Goal: Use online tool/utility: Utilize a website feature to perform a specific function

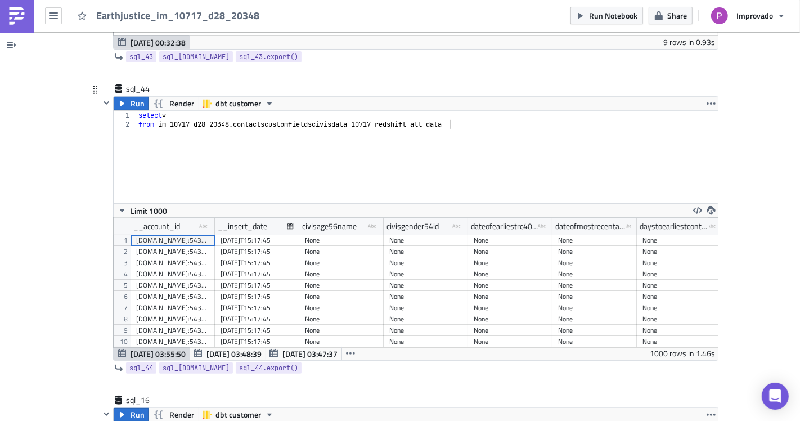
click at [285, 148] on div "select * from im_10717_d28_20348 . contactscustomfieldscivisdata_10717_redshift…" at bounding box center [427, 166] width 582 height 110
click at [133, 97] on span "Run" at bounding box center [137, 103] width 14 height 13
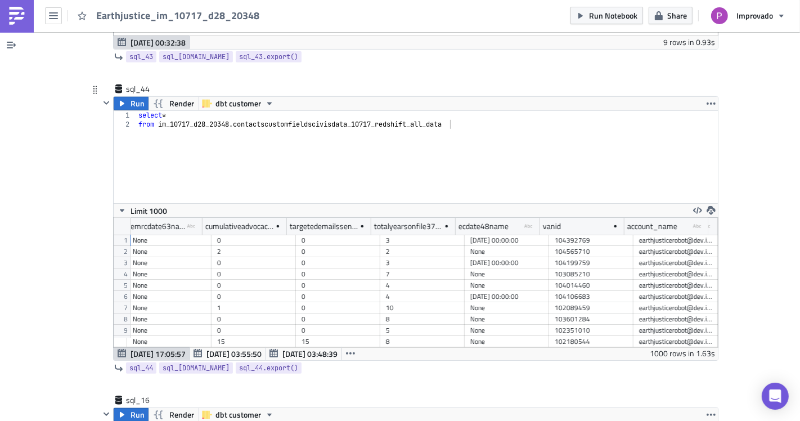
click at [561, 268] on div "103085210" at bounding box center [591, 273] width 73 height 11
click at [512, 280] on div "None" at bounding box center [506, 285] width 73 height 11
click at [501, 302] on div "None" at bounding box center [506, 307] width 73 height 11
click at [501, 313] on div "None" at bounding box center [506, 318] width 73 height 11
click at [517, 257] on div "2022-01-31 00:00:00" at bounding box center [506, 262] width 73 height 11
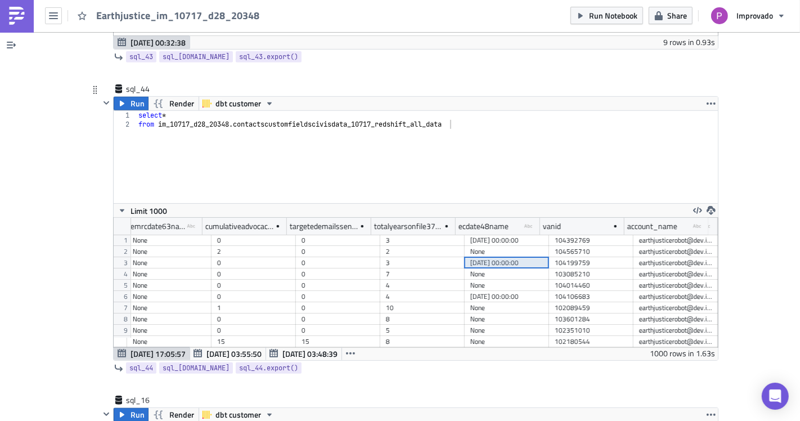
click at [511, 246] on div "None" at bounding box center [506, 251] width 73 height 11
click at [510, 280] on div "None" at bounding box center [506, 285] width 73 height 11
click at [510, 291] on div "2021-06-30 00:00:00" at bounding box center [506, 296] width 73 height 11
click at [510, 302] on div "None" at bounding box center [506, 307] width 73 height 11
click at [510, 257] on div "2022-01-31 00:00:00" at bounding box center [506, 262] width 73 height 11
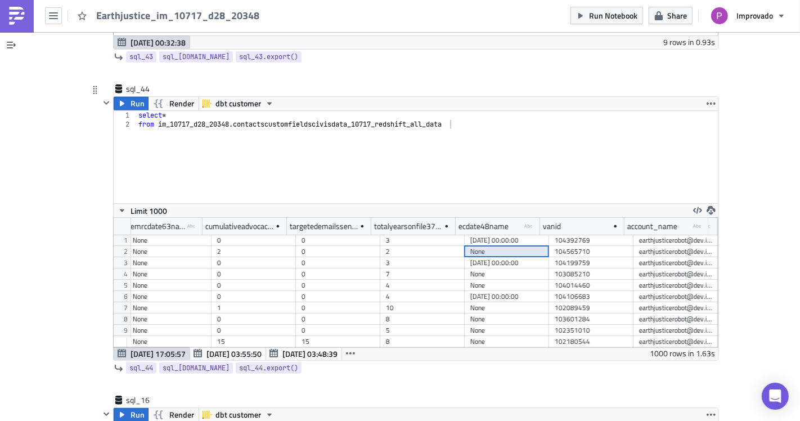
click at [503, 257] on div "2022-01-31 00:00:00" at bounding box center [506, 262] width 73 height 11
click at [504, 280] on div "None" at bounding box center [506, 285] width 73 height 11
click at [505, 302] on div "None" at bounding box center [506, 307] width 73 height 11
click at [381, 174] on div "select * from im_10717_d28_20348 . contactscustomfieldscivisdata_10717_redshift…" at bounding box center [427, 166] width 582 height 110
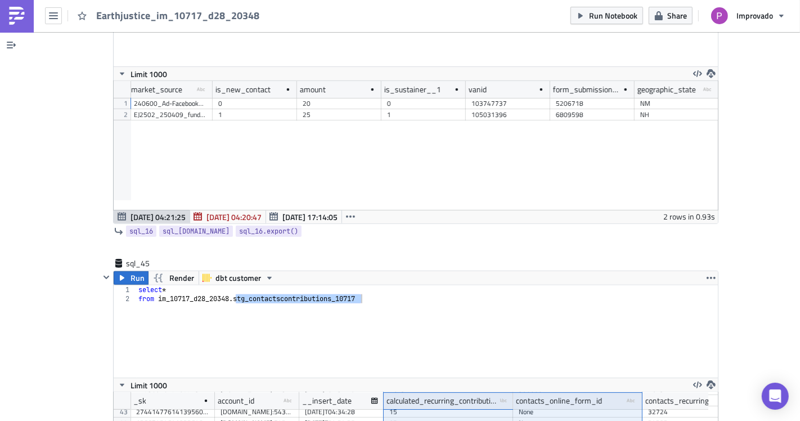
scroll to position [7937, 0]
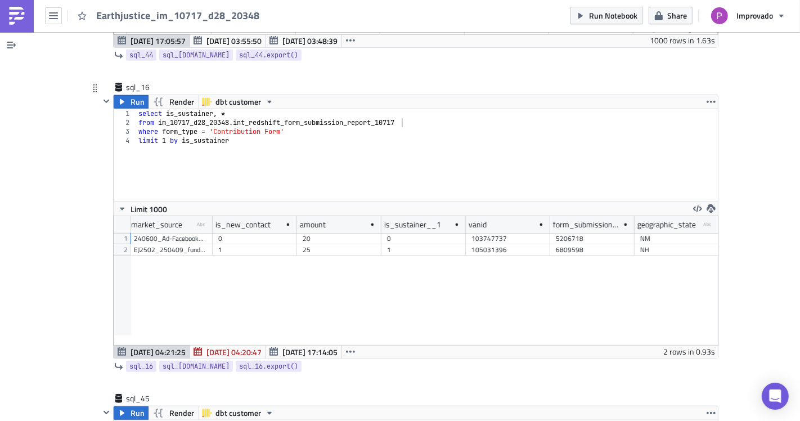
click at [571, 175] on div "select is_sustainer , * from im_10717_d28_20348 . int_redshift_form_submission_…" at bounding box center [427, 164] width 582 height 110
click at [136, 114] on div "select is_sustainer , * from im_10717_d28_20348 . int_redshift_form_submission_…" at bounding box center [427, 164] width 582 height 110
click at [129, 136] on div "4" at bounding box center [125, 140] width 23 height 9
click at [136, 126] on div "select is_sustainer , * from im_10717_d28_20348 . int_redshift_form_submission_…" at bounding box center [427, 164] width 582 height 110
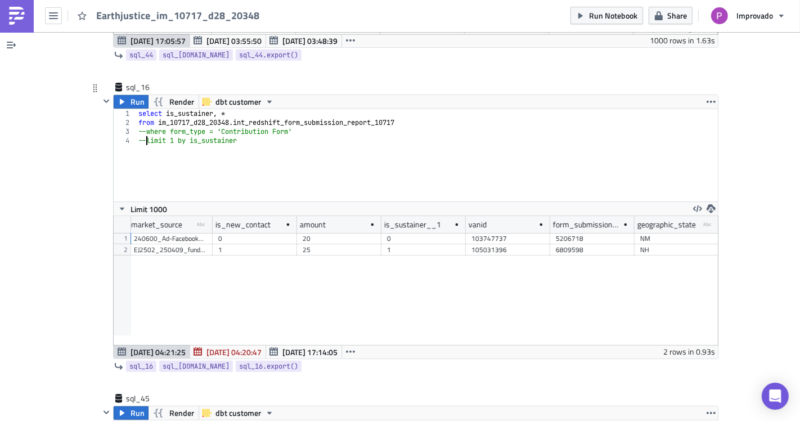
click at [217, 109] on div "select is_sustainer , * from im_10717_d28_20348 . int_redshift_form_submission_…" at bounding box center [427, 164] width 582 height 110
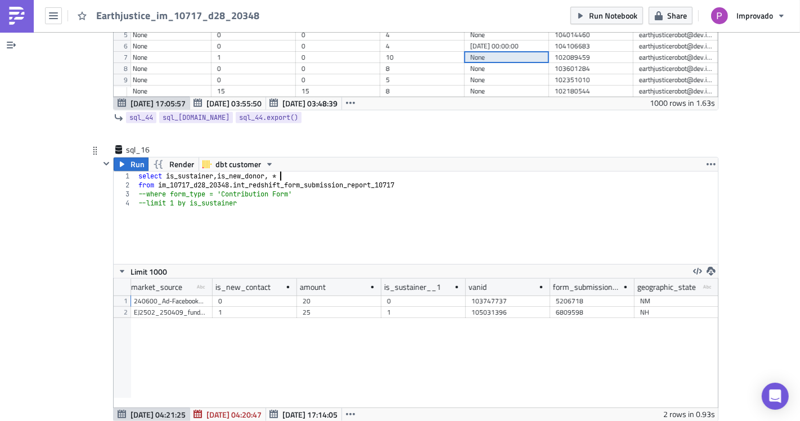
scroll to position [0, 11]
drag, startPoint x: 267, startPoint y: 156, endPoint x: 217, endPoint y: 159, distance: 50.7
click at [217, 172] on div "select is_sustainer , is_new_donor , * from im_10717_d28_20348 . int_redshift_f…" at bounding box center [427, 227] width 582 height 110
drag, startPoint x: 229, startPoint y: 188, endPoint x: 188, endPoint y: 187, distance: 41.1
click at [188, 187] on div "select is_sustainer , is_new_donor , * from im_10717_d28_20348 . int_redshift_f…" at bounding box center [427, 227] width 582 height 110
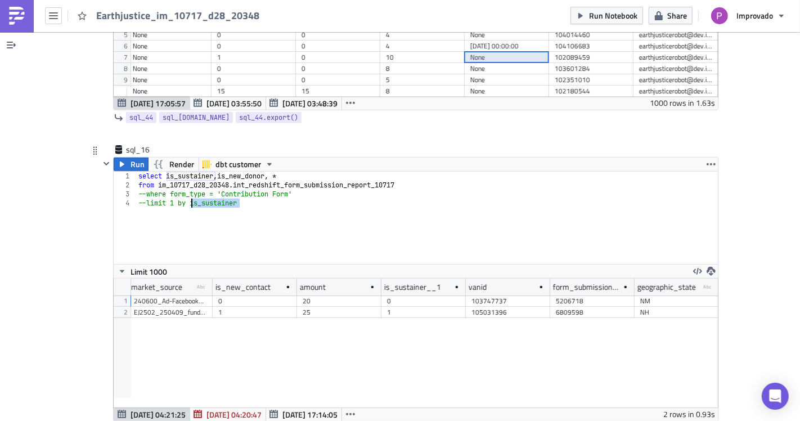
scroll to position [0, 7]
paste textarea "new_dono"
click at [141, 188] on div "select is_sustainer , is_new_donor , * from im_10717_d28_20348 . int_redshift_f…" at bounding box center [427, 227] width 582 height 110
click at [123, 157] on button "Run" at bounding box center [131, 163] width 35 height 13
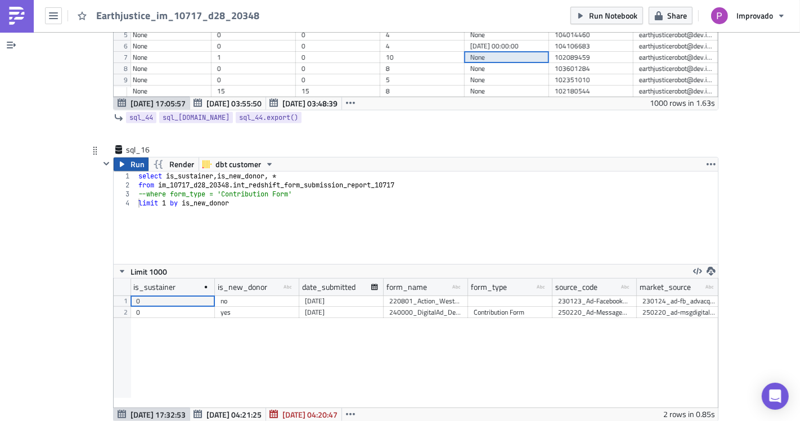
scroll to position [129, 604]
click at [291, 183] on div "select is_sustainer , is_new_donor , * from im_10717_d28_20348 . int_redshift_f…" at bounding box center [427, 227] width 582 height 110
click at [294, 219] on div "select is_sustainer , is_new_donor , * from im_10717_d28_20348 . int_redshift_f…" at bounding box center [427, 227] width 582 height 110
click at [130, 157] on span "Run" at bounding box center [137, 163] width 14 height 13
drag, startPoint x: 331, startPoint y: 217, endPoint x: 326, endPoint y: 213, distance: 6.4
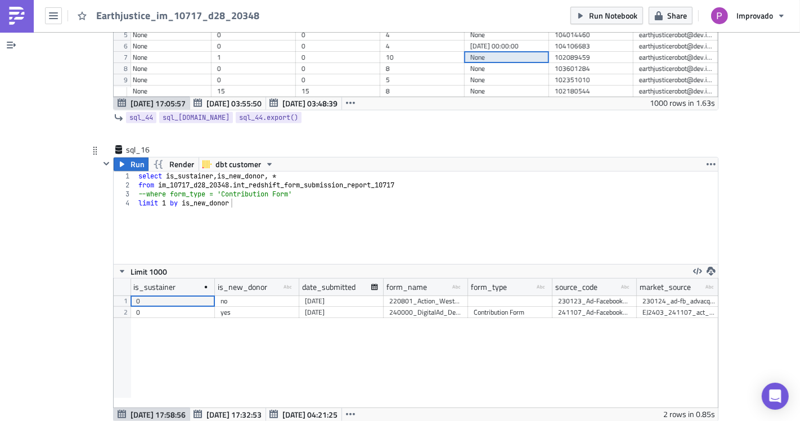
click at [331, 216] on div "select is_sustainer , is_new_donor , * from im_10717_d28_20348 . int_redshift_f…" at bounding box center [427, 227] width 582 height 110
click at [135, 157] on span "Run" at bounding box center [137, 163] width 14 height 13
drag, startPoint x: 214, startPoint y: 160, endPoint x: 163, endPoint y: 160, distance: 51.2
click at [163, 172] on div "select is_sustainer , is_new_donor , * from im_10717_d28_20348 . int_redshift_f…" at bounding box center [427, 227] width 582 height 110
click at [233, 187] on div "select is_sustainer , is_new_donor , * from im_10717_d28_20348 . int_redshift_f…" at bounding box center [427, 227] width 582 height 110
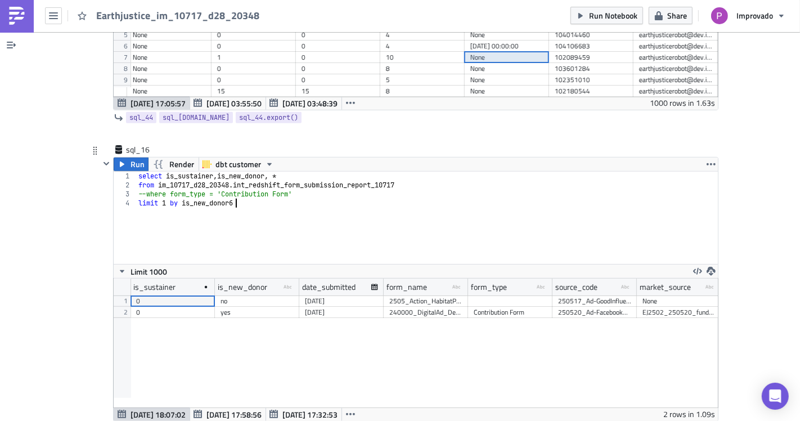
scroll to position [0, 7]
paste textarea "is_sustainer,"
click at [233, 185] on div "select is_sustainer , is_new_donor , * from im_10717_d28_20348 . int_redshift_f…" at bounding box center [427, 227] width 582 height 110
click at [289, 183] on div "select is_sustainer , is_new_donor , * from im_10717_d28_20348 . int_redshift_f…" at bounding box center [427, 227] width 582 height 110
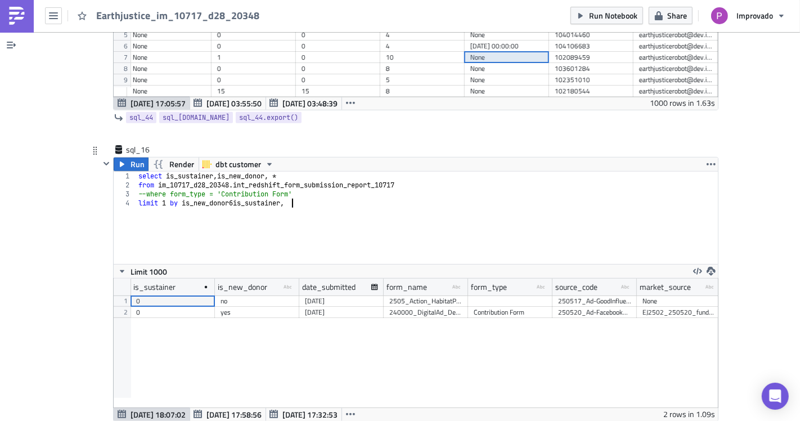
click at [232, 186] on div "select is_sustainer , is_new_donor , * from im_10717_d28_20348 . int_redshift_f…" at bounding box center [427, 227] width 582 height 110
click at [292, 186] on div "select is_sustainer , is_new_donor , * from im_10717_d28_20348 . int_redshift_f…" at bounding box center [427, 227] width 582 height 110
click at [136, 157] on span "Run" at bounding box center [137, 163] width 14 height 13
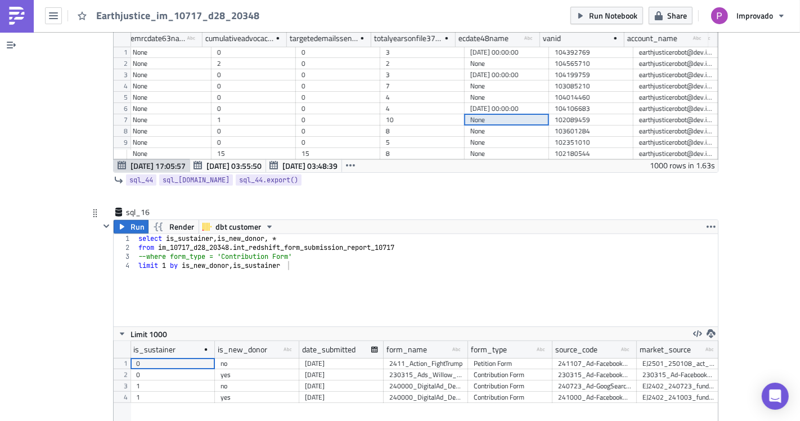
scroll to position [7874, 0]
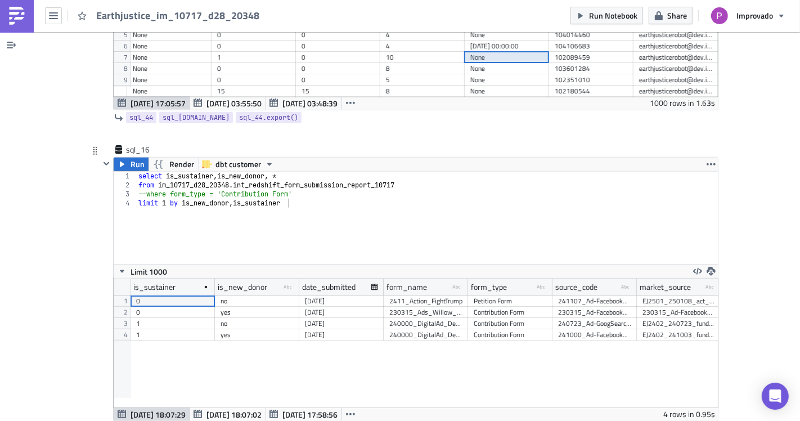
click at [225, 307] on div "yes" at bounding box center [256, 312] width 73 height 11
click at [223, 329] on div "yes" at bounding box center [256, 334] width 73 height 11
click at [222, 329] on div "yes" at bounding box center [256, 334] width 73 height 11
click at [223, 329] on div "yes" at bounding box center [256, 334] width 73 height 11
click at [223, 318] on div "no" at bounding box center [256, 323] width 73 height 11
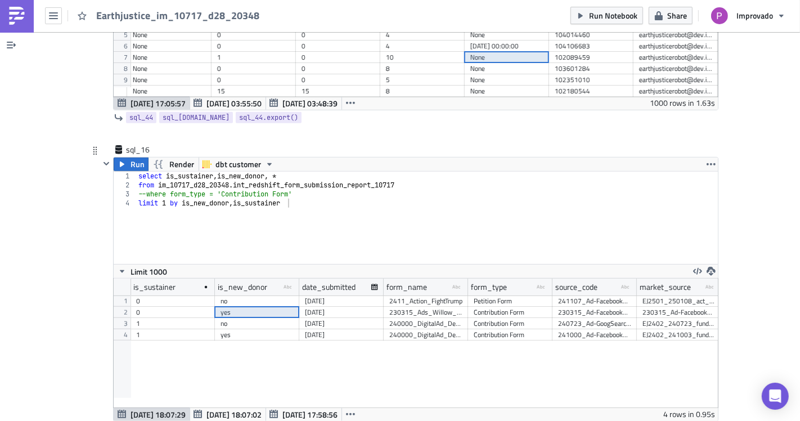
click at [223, 307] on div "yes" at bounding box center [256, 312] width 73 height 11
click at [225, 295] on div "no" at bounding box center [256, 300] width 73 height 11
click at [224, 329] on div "yes" at bounding box center [256, 334] width 73 height 11
click at [224, 330] on div "is_sustainer is_new_donor type-text Created with Sketch. date_submitted form_na…" at bounding box center [416, 342] width 604 height 129
click at [228, 318] on div "no" at bounding box center [256, 323] width 73 height 11
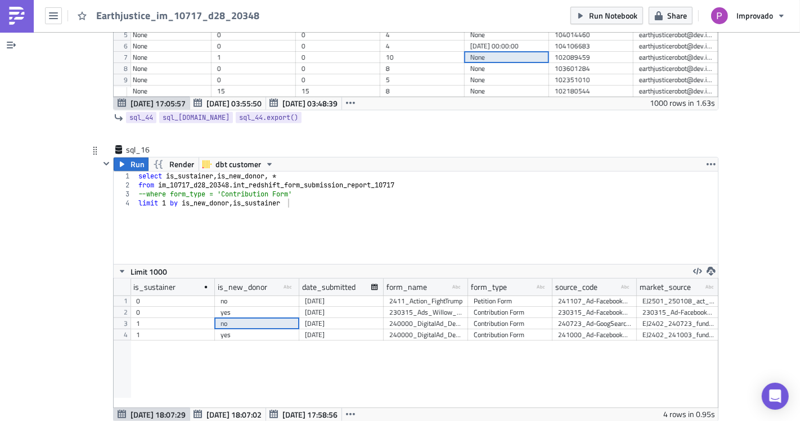
click at [229, 307] on div "yes" at bounding box center [256, 312] width 73 height 11
click at [229, 295] on div "no" at bounding box center [256, 300] width 73 height 11
click at [228, 318] on div "no" at bounding box center [256, 323] width 73 height 11
click at [227, 329] on div "yes" at bounding box center [256, 334] width 73 height 11
click at [184, 307] on div "0" at bounding box center [172, 312] width 73 height 11
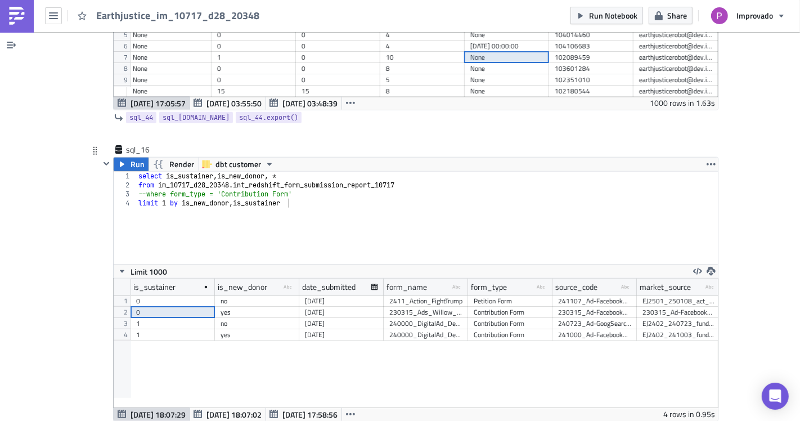
click at [162, 295] on div "0" at bounding box center [172, 300] width 73 height 11
click at [164, 307] on div "0" at bounding box center [172, 312] width 73 height 11
click at [165, 329] on div "1" at bounding box center [172, 334] width 73 height 11
click at [165, 318] on div "1" at bounding box center [172, 323] width 73 height 11
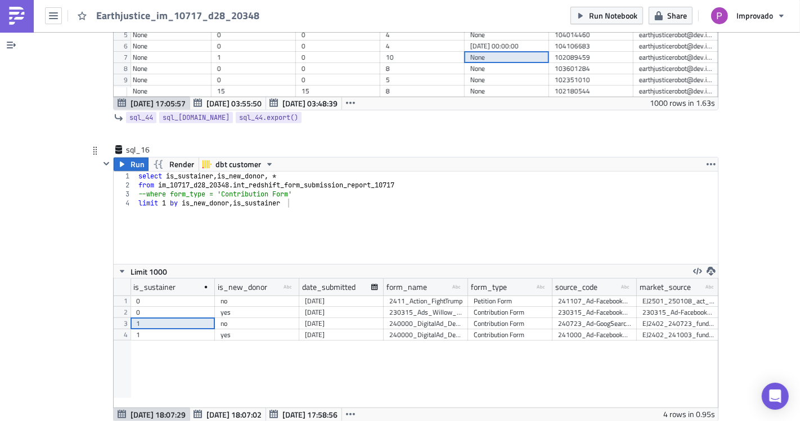
click at [165, 307] on div "0" at bounding box center [172, 312] width 73 height 11
click at [168, 295] on div "0" at bounding box center [172, 300] width 73 height 11
click at [242, 295] on div "no" at bounding box center [256, 300] width 73 height 11
click at [246, 307] on div "yes" at bounding box center [256, 312] width 73 height 11
click at [242, 329] on div "yes" at bounding box center [256, 334] width 73 height 11
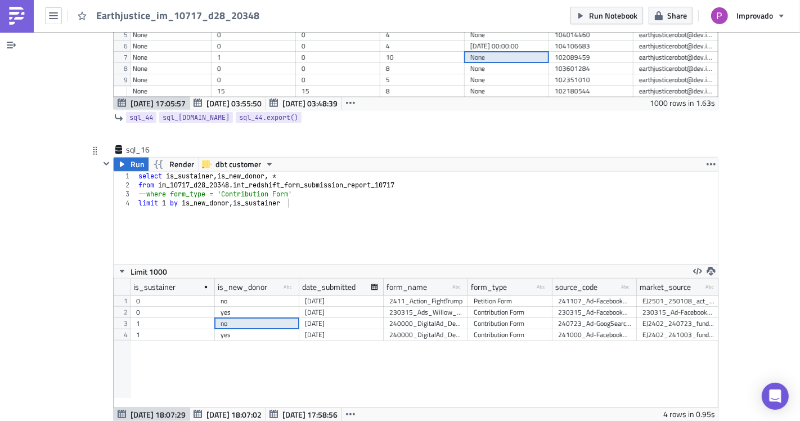
click at [242, 329] on div "yes" at bounding box center [256, 334] width 73 height 11
click at [228, 238] on div "select is_sustainer , is_new_donor , * from im_10717_d28_20348 . int_redshift_f…" at bounding box center [427, 227] width 582 height 110
click at [197, 187] on div "select is_sustainer , is_new_donor , * from im_10717_d28_20348 . int_redshift_f…" at bounding box center [427, 227] width 582 height 110
click at [246, 186] on div "select is_sustainer , is_new_donor , * from im_10717_d28_20348 . int_redshift_f…" at bounding box center [427, 227] width 582 height 110
click at [262, 186] on div "select is_sustainer , is_new_donor , * from im_10717_d28_20348 . int_redshift_f…" at bounding box center [427, 227] width 582 height 110
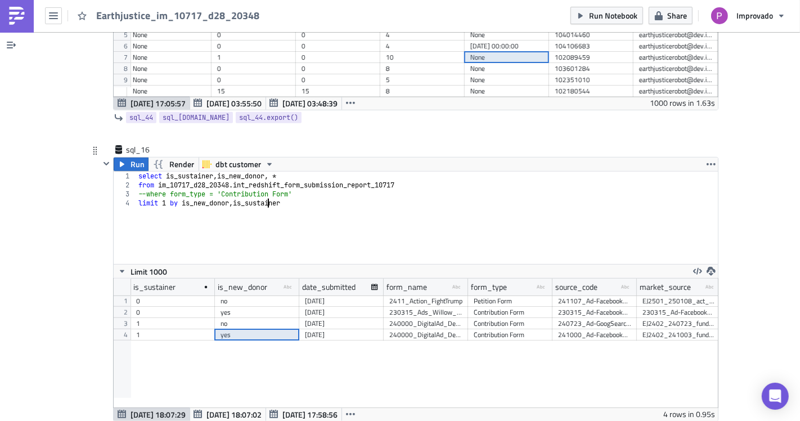
click at [136, 172] on div "select is_sustainer , is_new_donor , * from im_10717_d28_20348 . int_redshift_f…" at bounding box center [427, 227] width 582 height 110
type textarea "--from im_10717_d28_20348.int_redshift_form_submission_report_10717"
click at [432, 172] on div "select is_sustainer , is_new_donor , * --from im_10717_d28_20348.int_redshift_f…" at bounding box center [427, 227] width 582 height 110
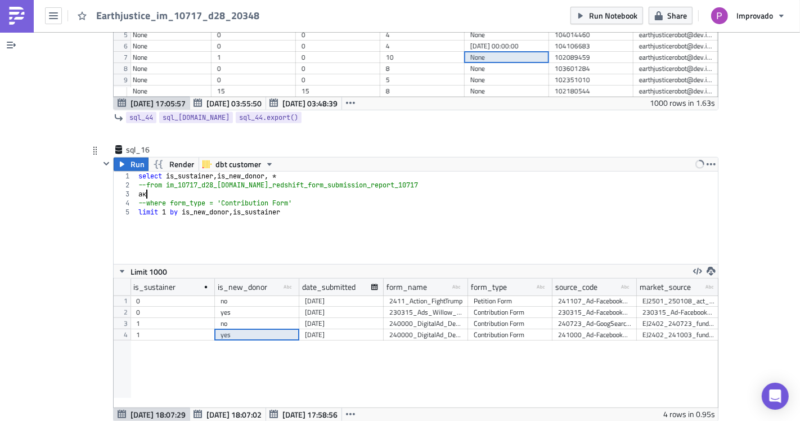
scroll to position [0, 0]
type textarea "а"
paste textarea "int_fundrasing_redshift_10717"
drag, startPoint x: 162, startPoint y: 168, endPoint x: 193, endPoint y: 167, distance: 31.5
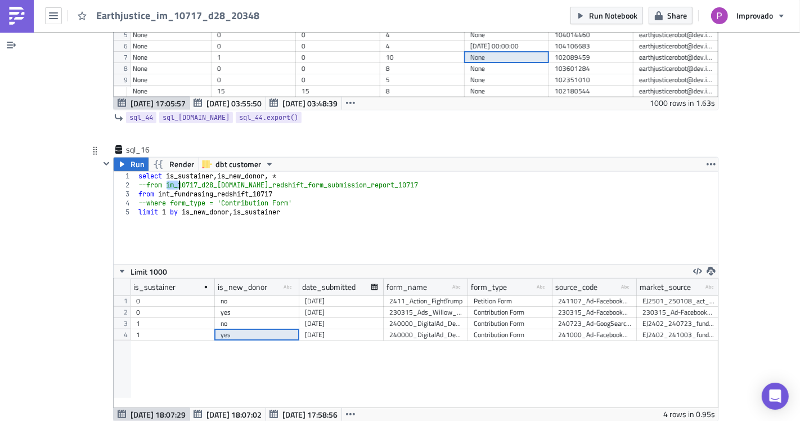
click at [193, 172] on div "select is_sustainer , is_new_donor , * --from im_10717_d28_20348.int_redshift_f…" at bounding box center [427, 227] width 582 height 110
drag, startPoint x: 237, startPoint y: 168, endPoint x: 162, endPoint y: 169, distance: 74.8
click at [162, 172] on div "select is_sustainer , is_new_donor , * --from im_10717_d28_20348.int_redshift_f…" at bounding box center [427, 227] width 582 height 110
click at [151, 177] on div "select is_sustainer , is_new_donor , * --from im_10717_d28_20348.int_redshift_f…" at bounding box center [427, 227] width 582 height 110
paste textarea "m_10717_d28_20348.i"
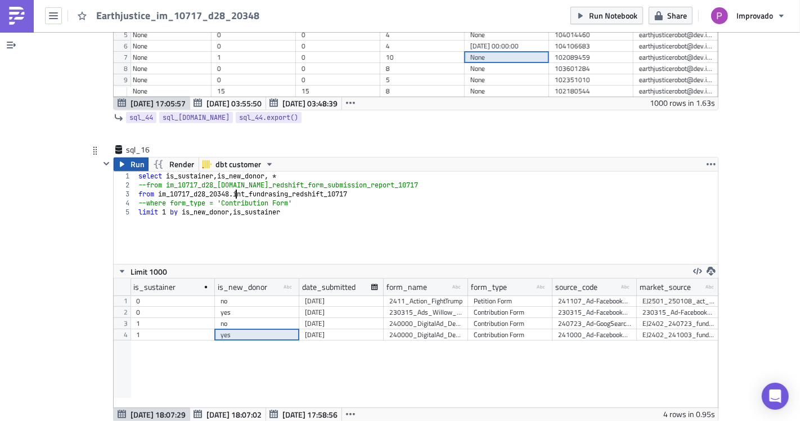
click at [136, 157] on span "Run" at bounding box center [137, 163] width 14 height 13
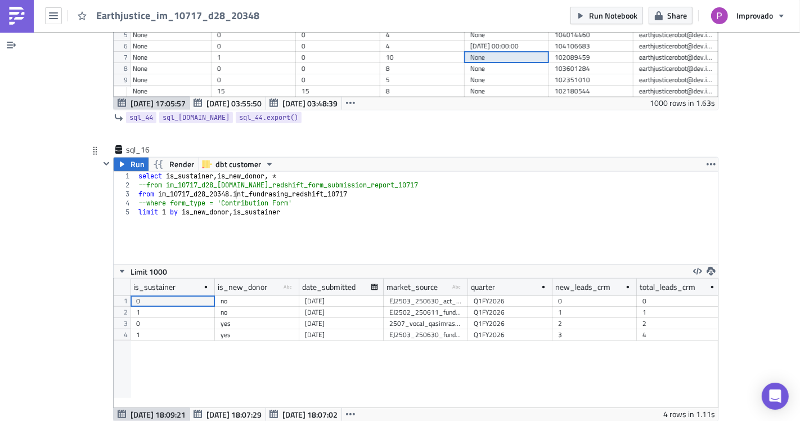
scroll to position [129, 604]
click at [206, 408] on span "Aug 13 18:07:29" at bounding box center [233, 414] width 55 height 12
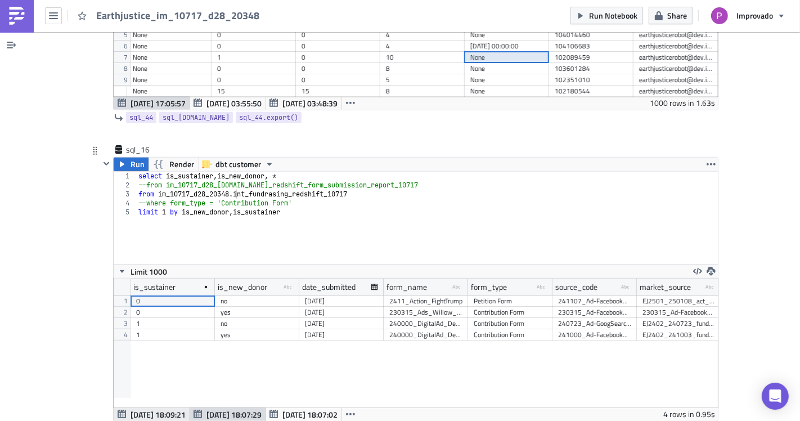
click at [167, 408] on span "Aug 13 18:09:21" at bounding box center [157, 414] width 55 height 12
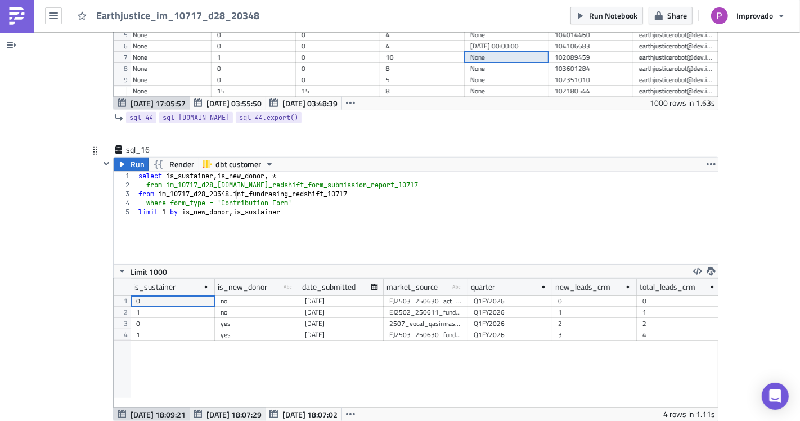
click at [206, 408] on span "Aug 13 18:07:29" at bounding box center [233, 414] width 55 height 12
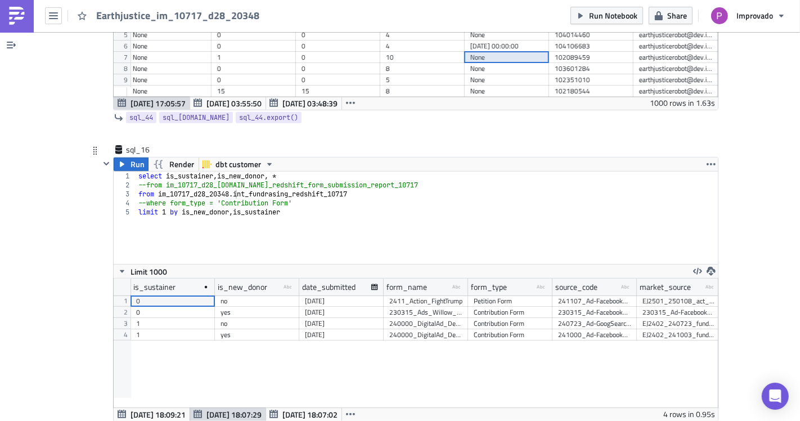
click at [214, 223] on div "select is_sustainer , is_new_donor , * --from im_10717_d28_20348.int_redshift_f…" at bounding box center [427, 227] width 582 height 110
type textarea "limit 1 by is_new_donor, is_sustainer"
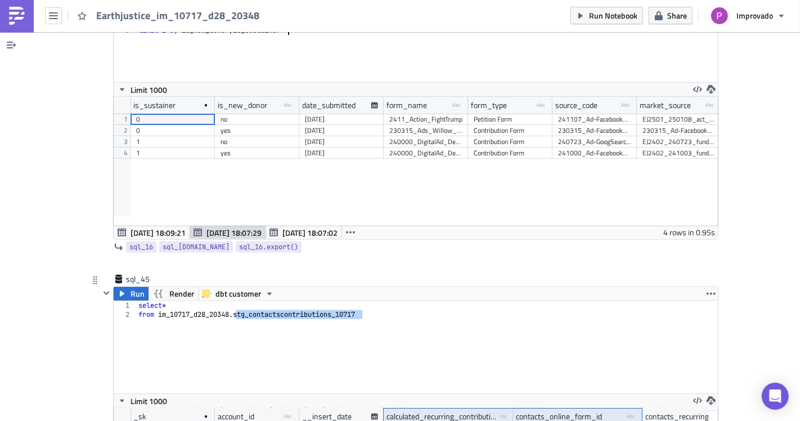
scroll to position [8061, 0]
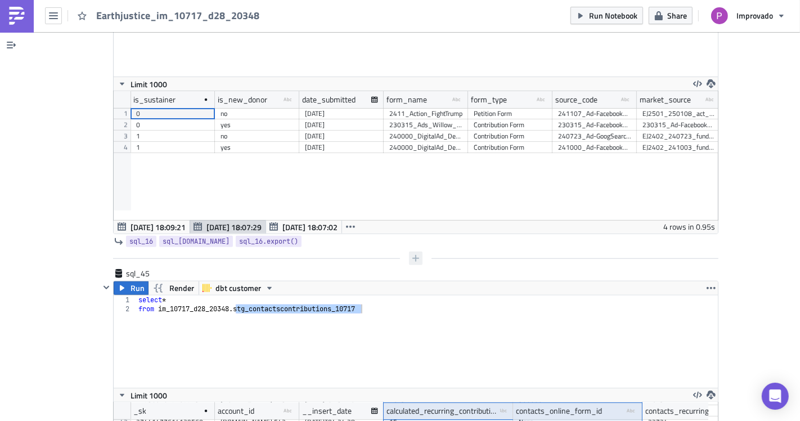
click at [414, 254] on icon "button" at bounding box center [415, 258] width 9 height 9
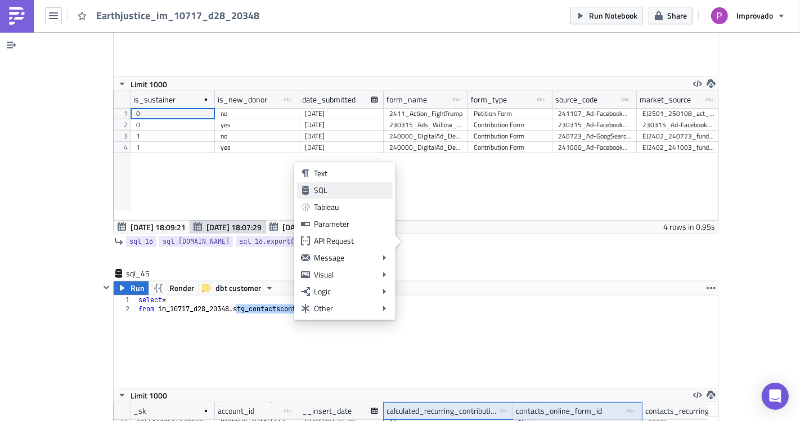
click at [331, 192] on div "SQL" at bounding box center [351, 189] width 75 height 11
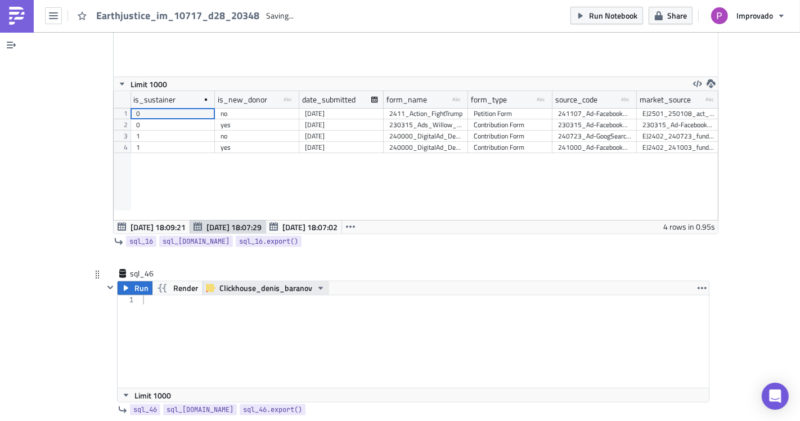
click at [235, 281] on span "Clickhouse_denis_baranov" at bounding box center [265, 287] width 93 height 13
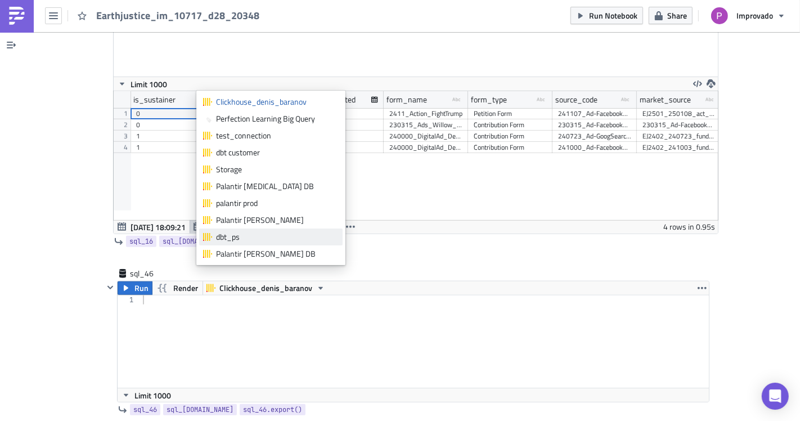
click at [245, 233] on div "dbt_ps" at bounding box center [277, 236] width 123 height 11
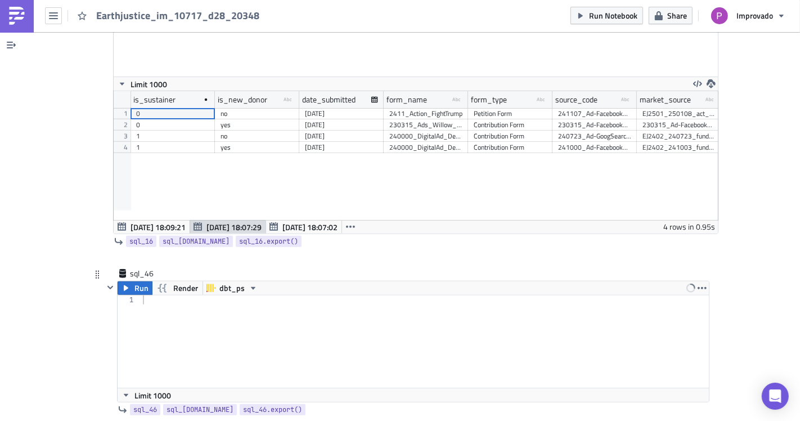
click at [232, 310] on div at bounding box center [425, 350] width 569 height 110
type textarea "select count *"
type textarea "select count ()"
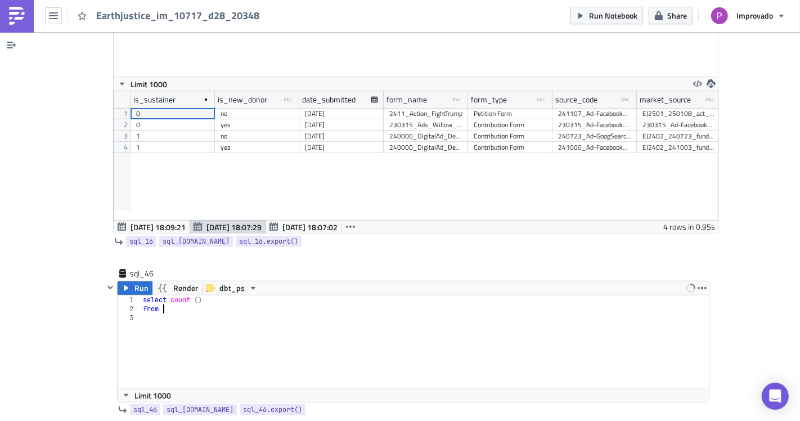
scroll to position [7937, 0]
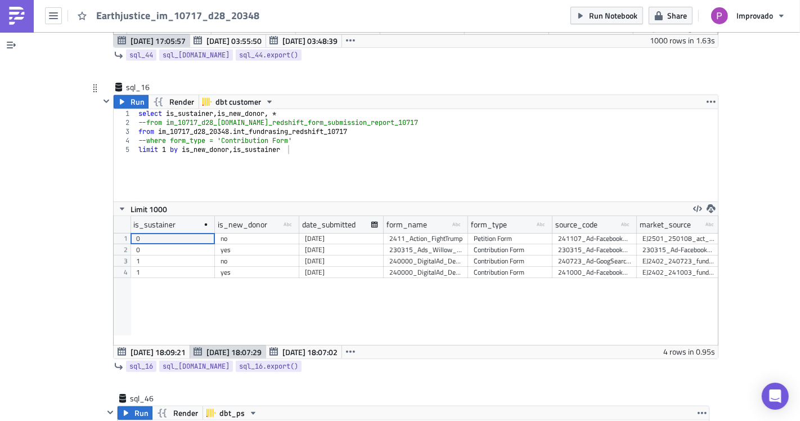
type textarea "from"
type textarea "--from im_10717_d28_20348.int_redshift_form_submission_report_10717"
drag, startPoint x: 417, startPoint y: 103, endPoint x: 142, endPoint y: 106, distance: 275.1
click at [142, 109] on div "select is_sustainer , is_new_donor , * --from im_10717_d28_20348.int_redshift_f…" at bounding box center [427, 164] width 582 height 110
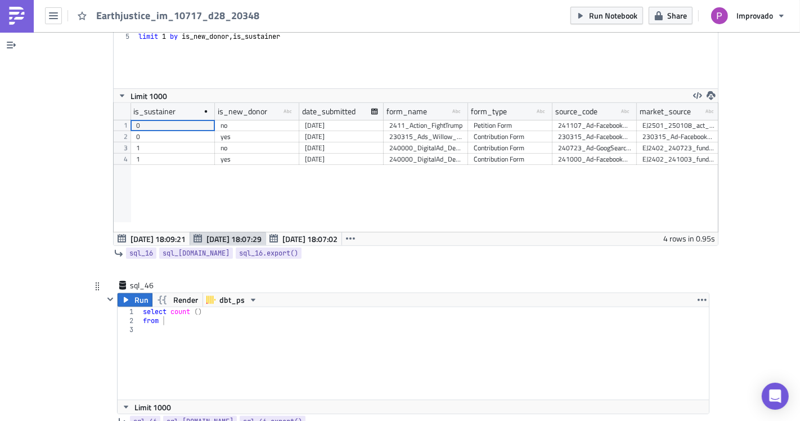
scroll to position [8061, 0]
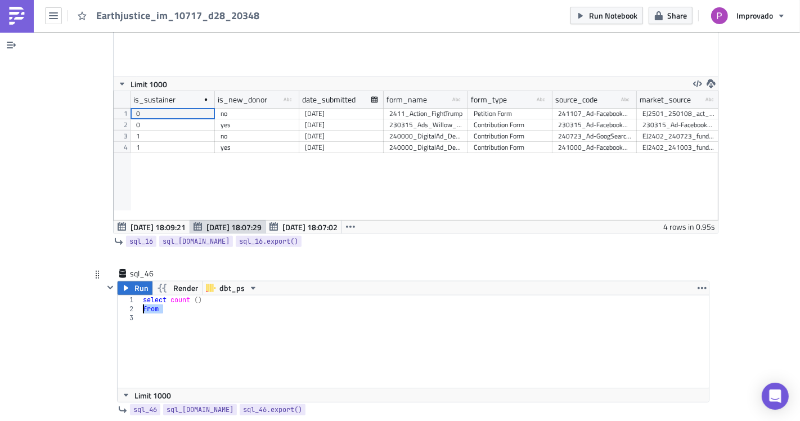
drag, startPoint x: 159, startPoint y: 289, endPoint x: 132, endPoint y: 289, distance: 27.0
click at [132, 295] on div "from 1 2 3 select count ( ) from הההההההההההההההההההההההההההההההההההההההההההההה…" at bounding box center [413, 341] width 591 height 92
paste textarea "im_10717_d28_20348.int_redshift_form_submission_report_10717"
type textarea "from im_10717_d28_20348.int_redshift_form_submission_report_10717"
click at [134, 281] on span "Run" at bounding box center [141, 287] width 14 height 13
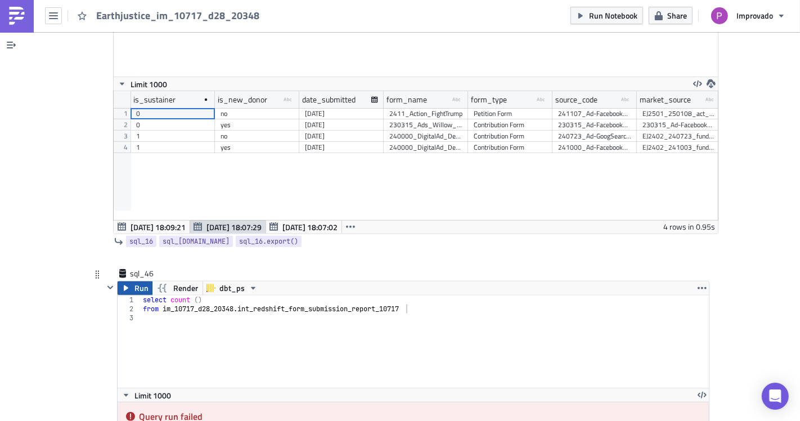
click at [137, 281] on span "Run" at bounding box center [141, 287] width 14 height 13
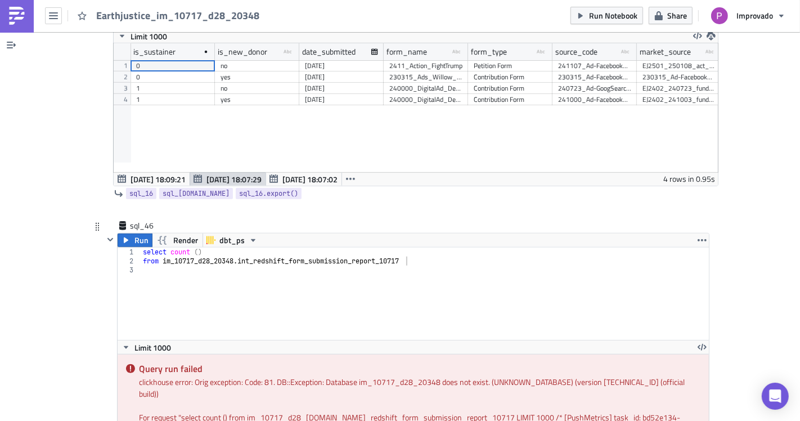
scroll to position [8124, 0]
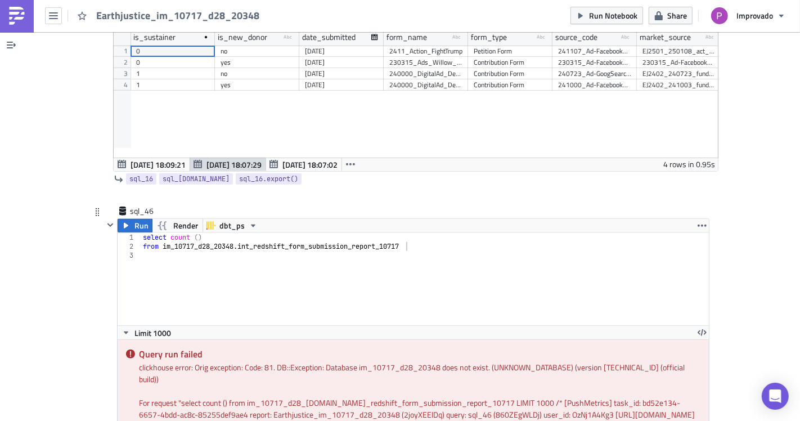
click at [217, 254] on div "select count ( ) from im_10717_d28_20348 . int_redshift_form_submission_report_…" at bounding box center [425, 288] width 569 height 110
click at [226, 219] on span "dbt_ps" at bounding box center [231, 225] width 25 height 13
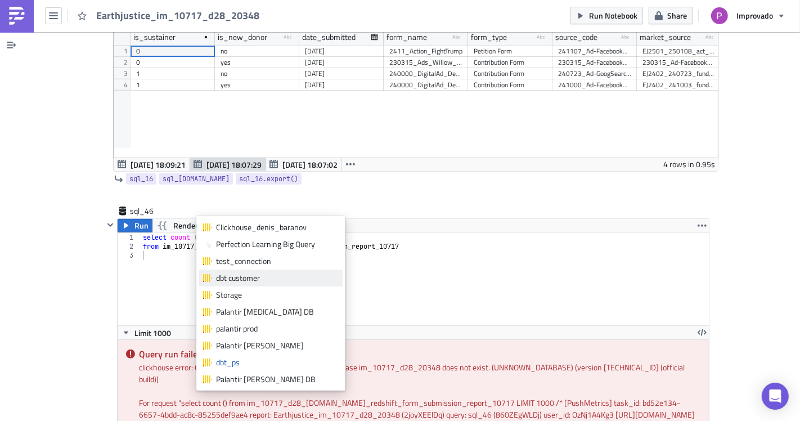
click at [241, 276] on div "dbt customer" at bounding box center [277, 277] width 123 height 11
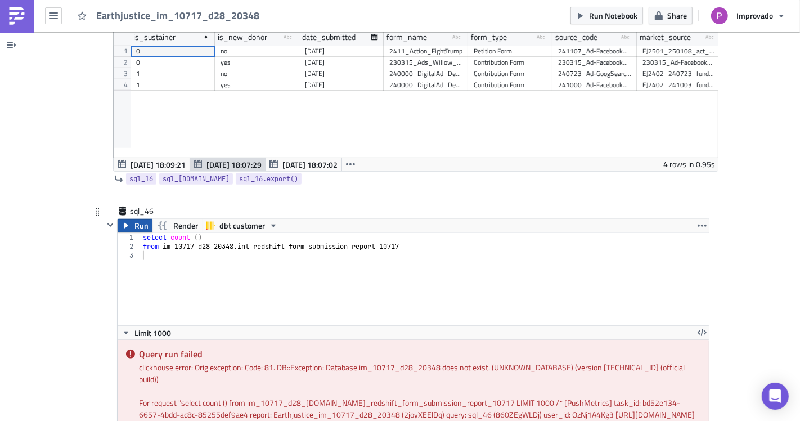
click at [134, 219] on span "Run" at bounding box center [141, 225] width 14 height 13
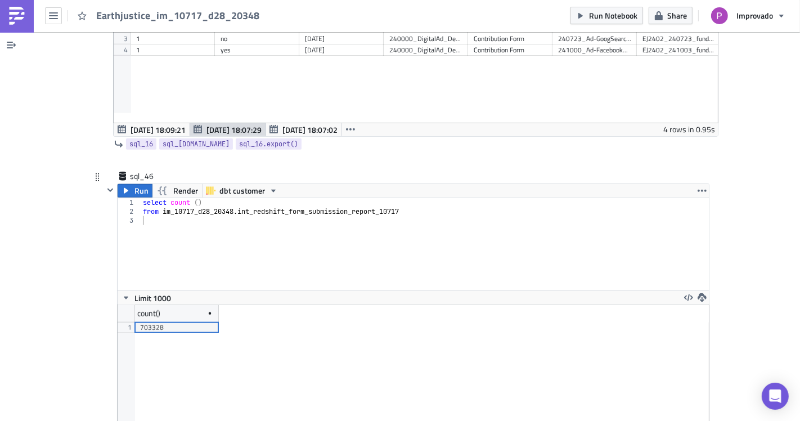
scroll to position [8186, 0]
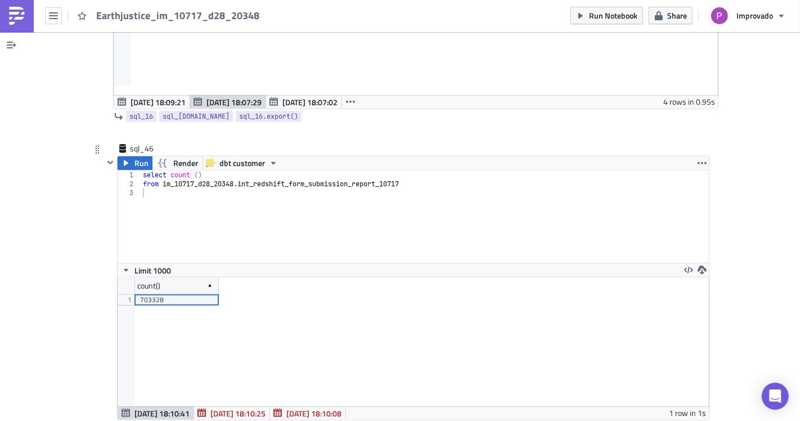
click at [254, 205] on div "select count ( ) from im_10717_d28_20348 . int_redshift_form_submission_report_…" at bounding box center [425, 225] width 569 height 110
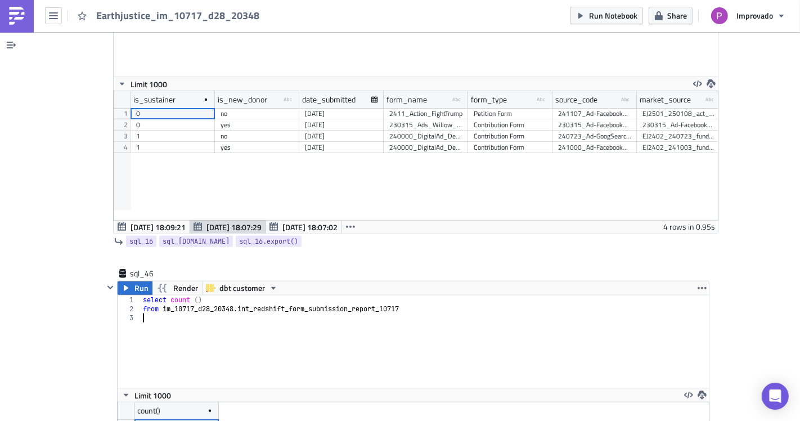
scroll to position [7999, 0]
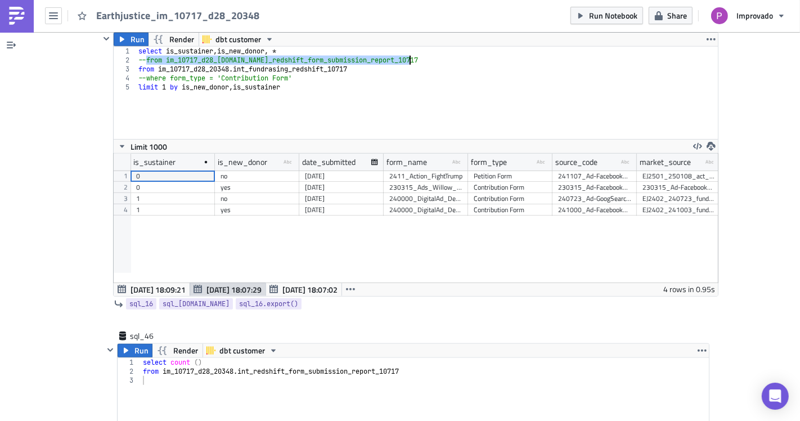
click at [310, 55] on div "select is_sustainer , is_new_donor , * --from im_10717_d28_20348.int_redshift_f…" at bounding box center [427, 102] width 582 height 110
type textarea "from im_10717_d28_20348.int_fundrasing_redshift_10717"
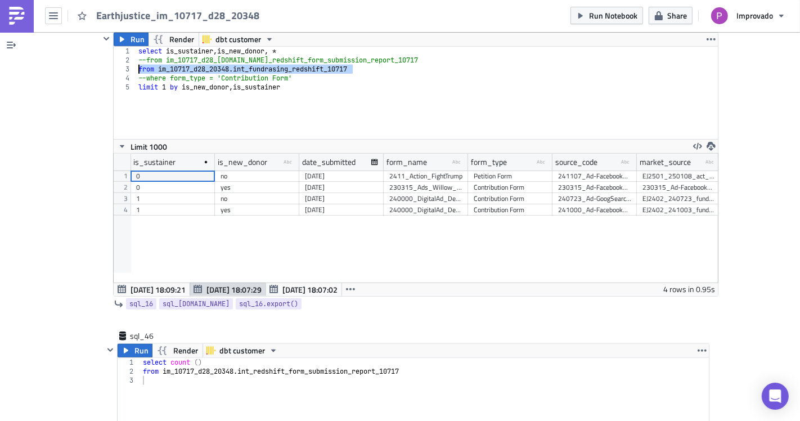
drag, startPoint x: 351, startPoint y: 52, endPoint x: 125, endPoint y: 55, distance: 225.6
click at [125, 55] on div "from im_10717_d28_20348.int_fundrasing_redshift_10717 1 2 3 4 5 select is_susta…" at bounding box center [416, 93] width 604 height 92
click at [141, 358] on div "select count ( ) from im_10717_d28_20348 . int_redshift_form_submission_report_…" at bounding box center [425, 413] width 569 height 110
type textarea "--from im_10717_d28_20348.int_redshift_form_submission_report_10717"
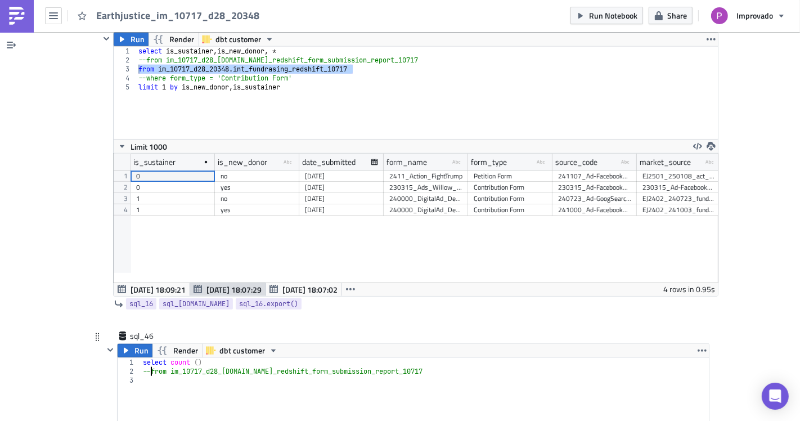
click at [427, 358] on div "select count ( ) --from im_10717_d28_20348.int_redshift_form_submission_report_…" at bounding box center [425, 413] width 569 height 110
paste textarea "from im_10717_d28_20348.int_fundrasing_redshift_10717"
type textarea "from im_10717_d28_20348.int_fundrasing_redshift_10717"
click at [136, 344] on span "Run" at bounding box center [141, 350] width 14 height 13
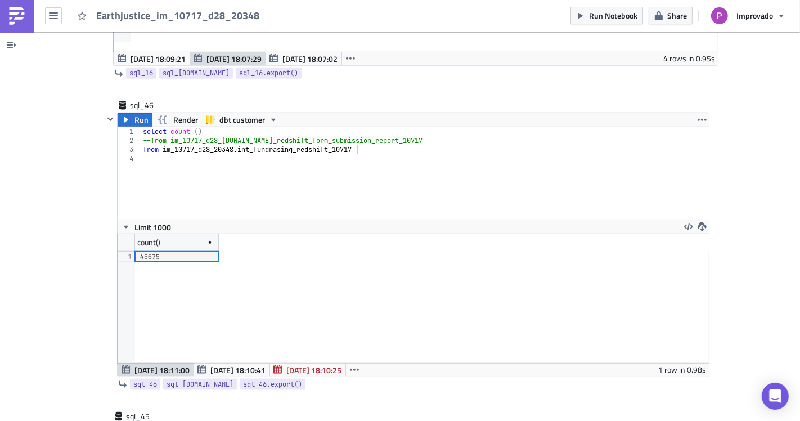
scroll to position [8249, 0]
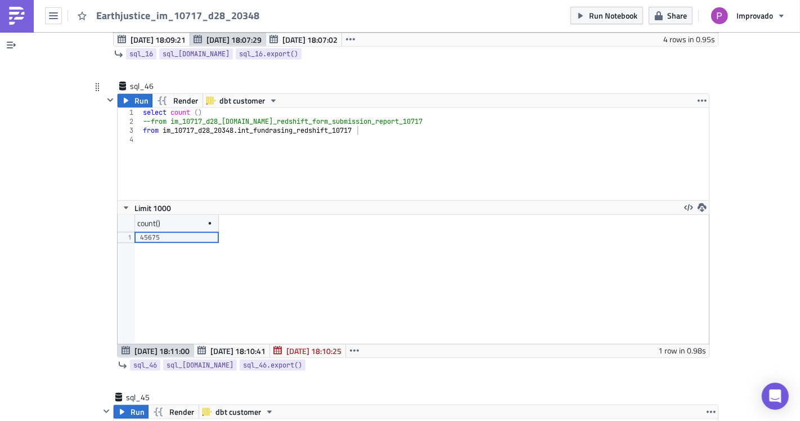
click at [242, 275] on div "count() 1 45675" at bounding box center [413, 279] width 591 height 129
click at [353, 111] on div "select count ( ) --from im_10717_d28_20348.int_redshift_form_submission_report_…" at bounding box center [425, 163] width 569 height 110
click at [127, 94] on button "Run" at bounding box center [135, 100] width 35 height 13
click at [363, 112] on div "select count ( ) --from im_10717_d28_20348.int_redshift_form_submission_report_…" at bounding box center [425, 163] width 569 height 110
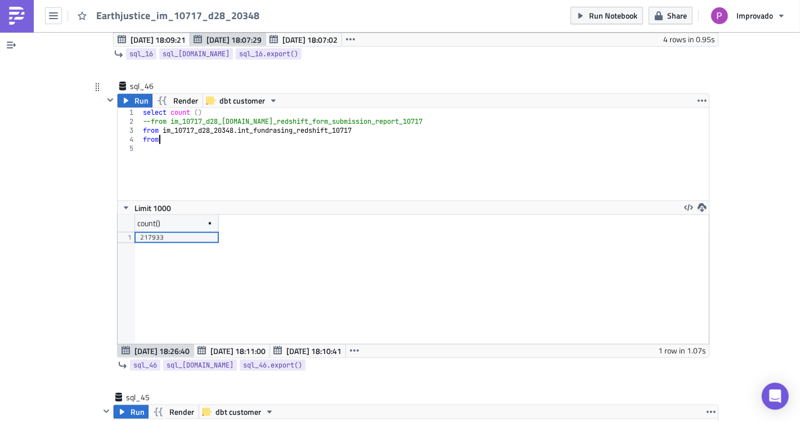
scroll to position [0, 1]
paste textarea "mrt_fundraising_10717"
drag, startPoint x: 234, startPoint y: 111, endPoint x: 159, endPoint y: 109, distance: 75.4
click at [159, 109] on div "select count ( ) --from im_10717_d28_20348.int_redshift_form_submission_report_…" at bounding box center [425, 163] width 569 height 110
click at [156, 118] on div "select count ( ) --from im_10717_d28_20348.int_redshift_form_submission_report_…" at bounding box center [425, 163] width 569 height 110
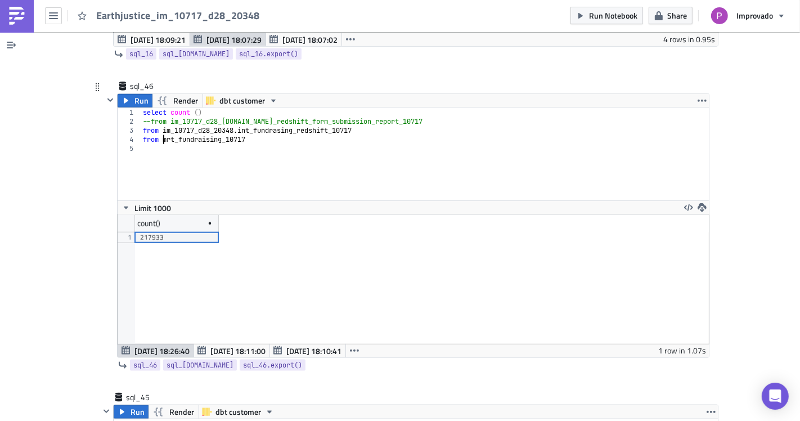
paste textarea "im_10717_d28_20348."
click at [141, 114] on div "select count ( ) --from im_10717_d28_20348.int_redshift_form_submission_report_…" at bounding box center [425, 163] width 569 height 110
type textarea "--from im_10717_d28_20348.int_fundrasing_redshift_10717"
click at [134, 94] on span "Run" at bounding box center [141, 100] width 14 height 13
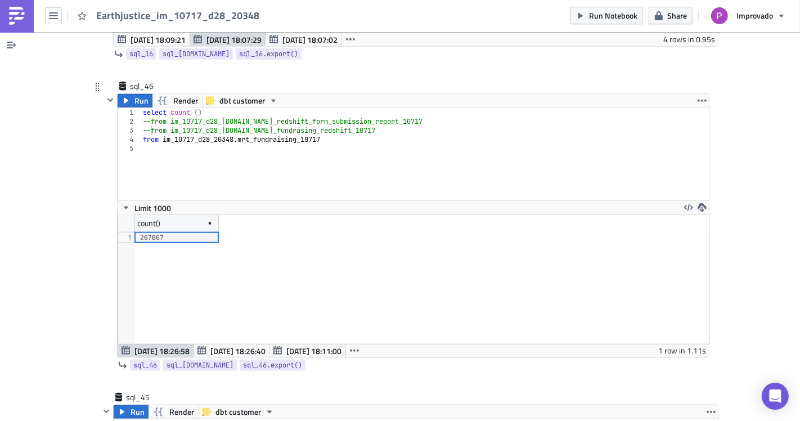
scroll to position [129, 591]
click at [289, 134] on div "select count ( ) --from im_10717_d28_20348.int_redshift_form_submission_report_…" at bounding box center [425, 163] width 569 height 110
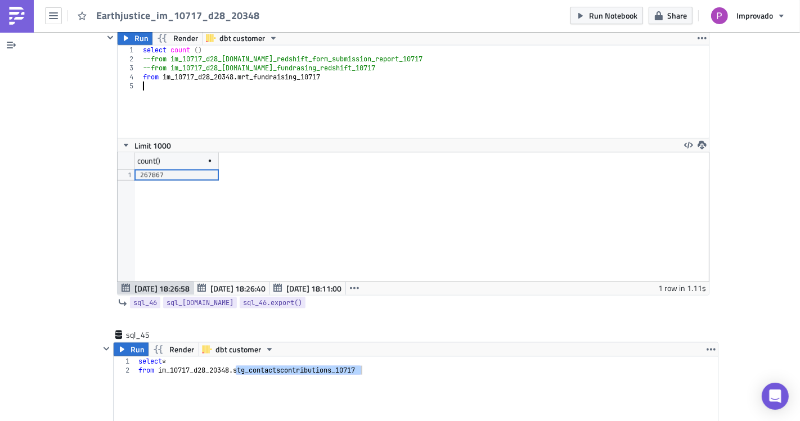
scroll to position [8249, 0]
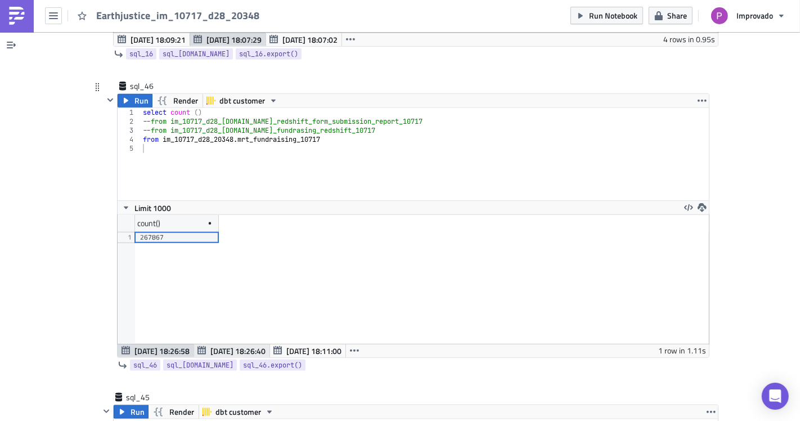
click at [210, 345] on span "Aug 13 18:26:40" at bounding box center [237, 351] width 55 height 12
click at [175, 345] on span "Aug 13 18:26:58" at bounding box center [161, 351] width 55 height 12
click at [217, 268] on div "count() 1 267867" at bounding box center [413, 279] width 591 height 129
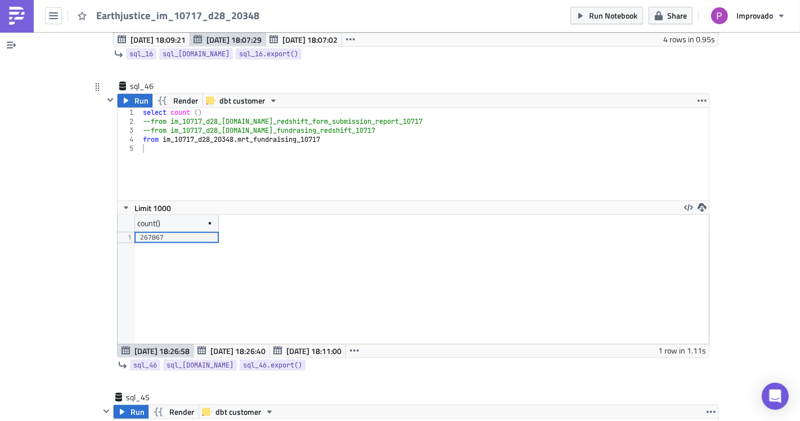
click at [217, 268] on div "count() 1 267867" at bounding box center [413, 279] width 591 height 129
click at [146, 109] on div "select count ( ) --from im_10717_d28_20348.int_redshift_form_submission_report_…" at bounding box center [425, 163] width 569 height 110
click at [141, 123] on div "select count ( ) --from im_10717_d28_20348.int_redshift_form_submission_report_…" at bounding box center [425, 163] width 569 height 110
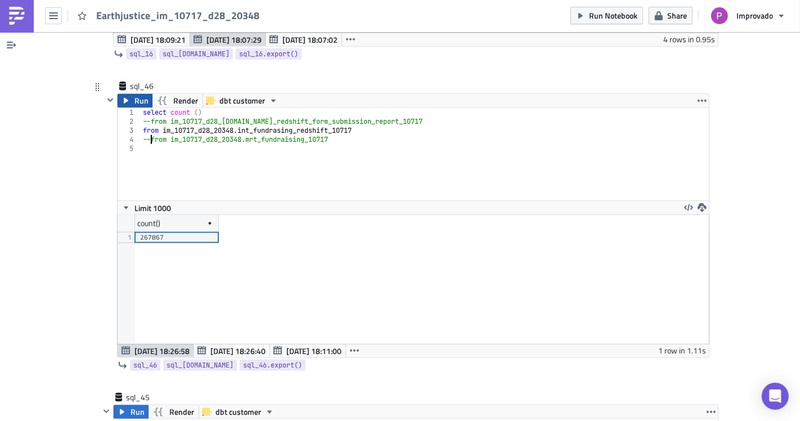
type textarea "--from im_10717_d28_20348.mrt_fundraising_10717"
click at [127, 94] on button "Run" at bounding box center [135, 100] width 35 height 13
click at [222, 287] on div "count() 1 217933" at bounding box center [413, 279] width 591 height 129
drag, startPoint x: 331, startPoint y: 119, endPoint x: 146, endPoint y: 119, distance: 184.5
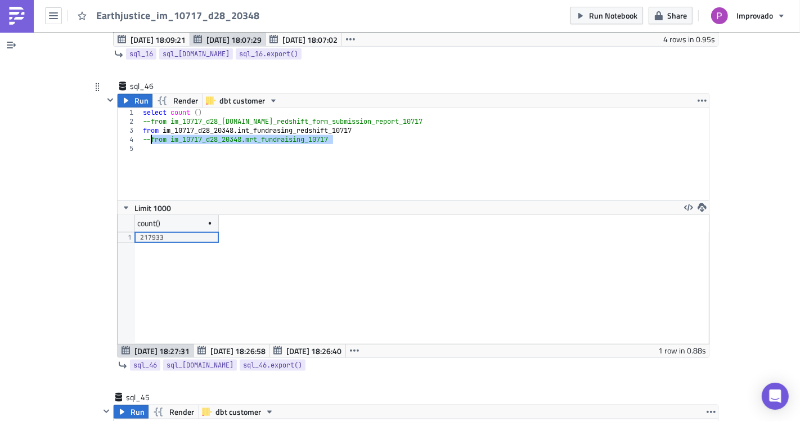
click at [146, 119] on div "select count ( ) --from im_10717_d28_20348.int_redshift_form_submission_report_…" at bounding box center [425, 163] width 569 height 110
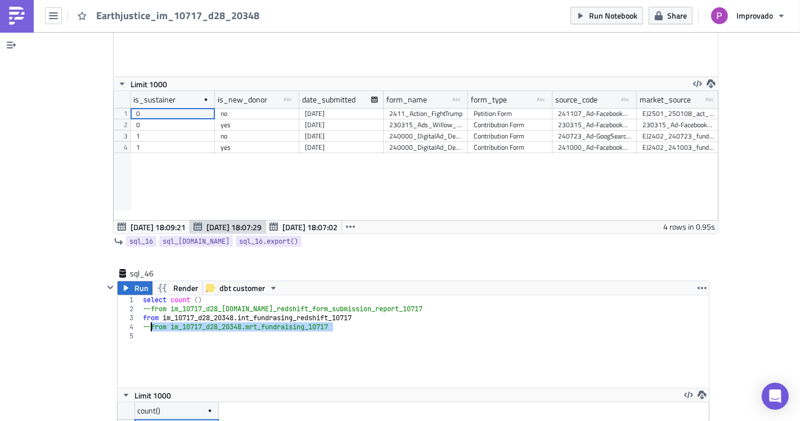
scroll to position [7937, 0]
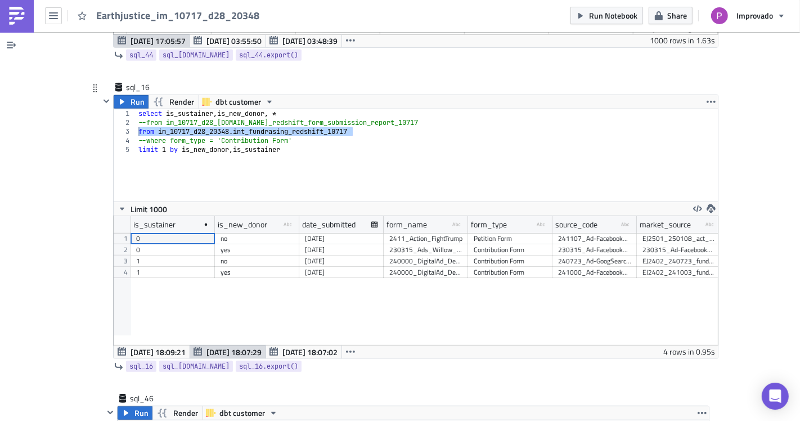
click at [307, 139] on div "select is_sustainer , is_new_donor , * --from im_10717_d28_20348.int_redshift_f…" at bounding box center [427, 164] width 582 height 110
click at [366, 112] on div "select is_sustainer , is_new_donor , * --from im_10717_d28_20348.int_redshift_f…" at bounding box center [427, 164] width 582 height 110
type textarea "from im_10717_d28_20348.int_fundrasing_redshift_10717"
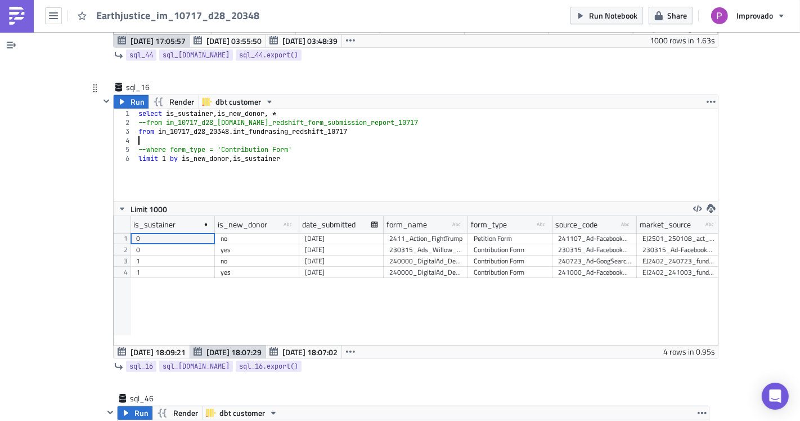
paste textarea "from im_10717_d28_20348.mrt_fundraising_10717"
click at [136, 116] on div "select is_sustainer , is_new_donor , * --from im_10717_d28_20348.int_redshift_f…" at bounding box center [427, 164] width 582 height 110
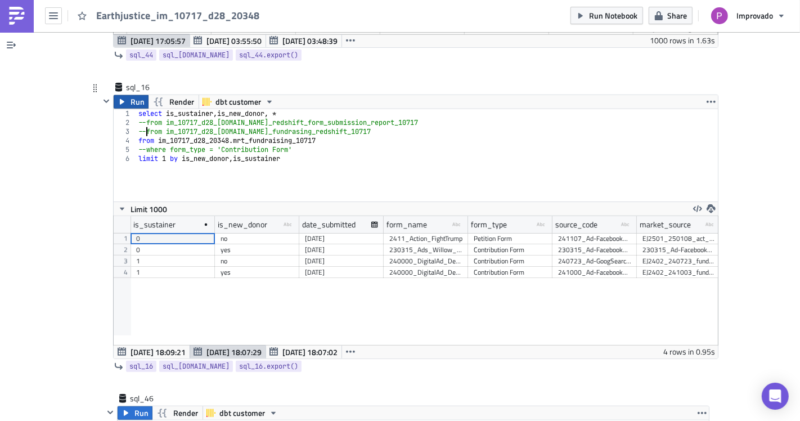
type textarea "--from im_10717_d28_20348.int_fundrasing_redshift_10717"
click at [121, 97] on icon "button" at bounding box center [122, 101] width 9 height 9
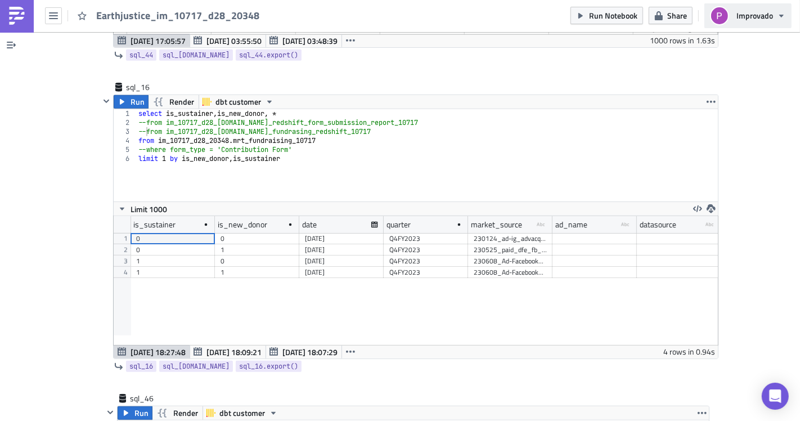
scroll to position [7596, 0]
